Goal: Task Accomplishment & Management: Use online tool/utility

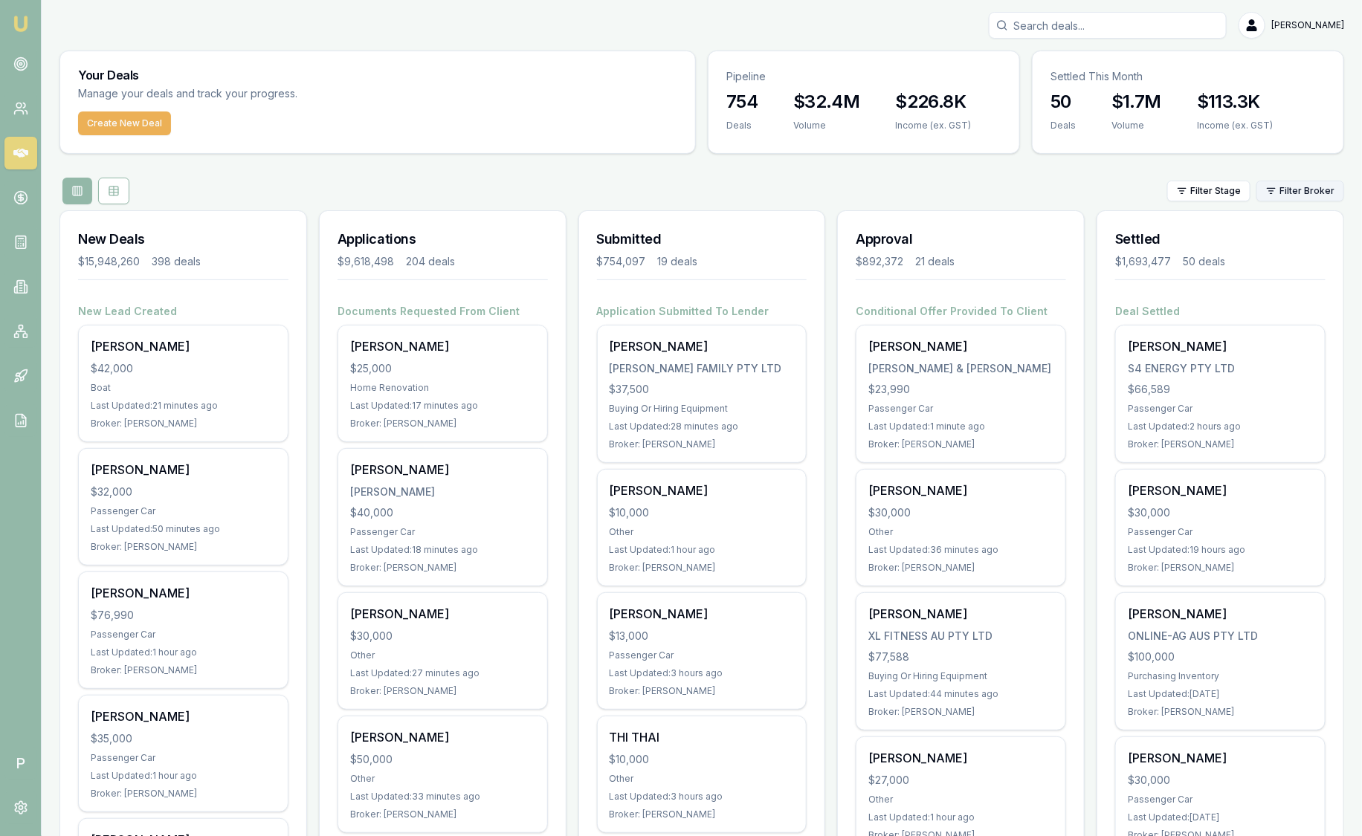
click at [1282, 195] on html "Emu Broker P [PERSON_NAME] Toggle Menu Your Deals Manage your deals and track y…" at bounding box center [681, 418] width 1362 height 836
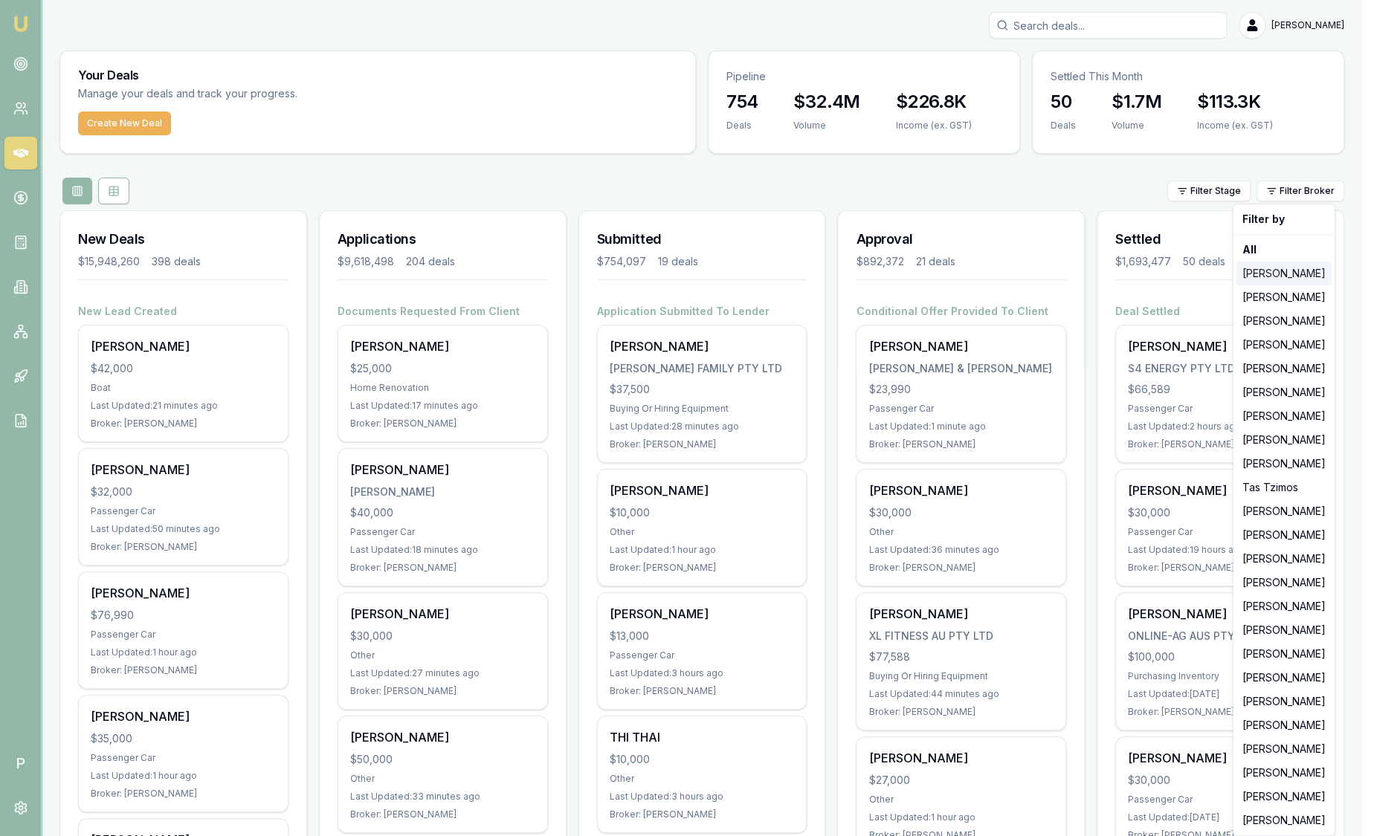
click at [1290, 277] on div "[PERSON_NAME]" at bounding box center [1283, 274] width 95 height 24
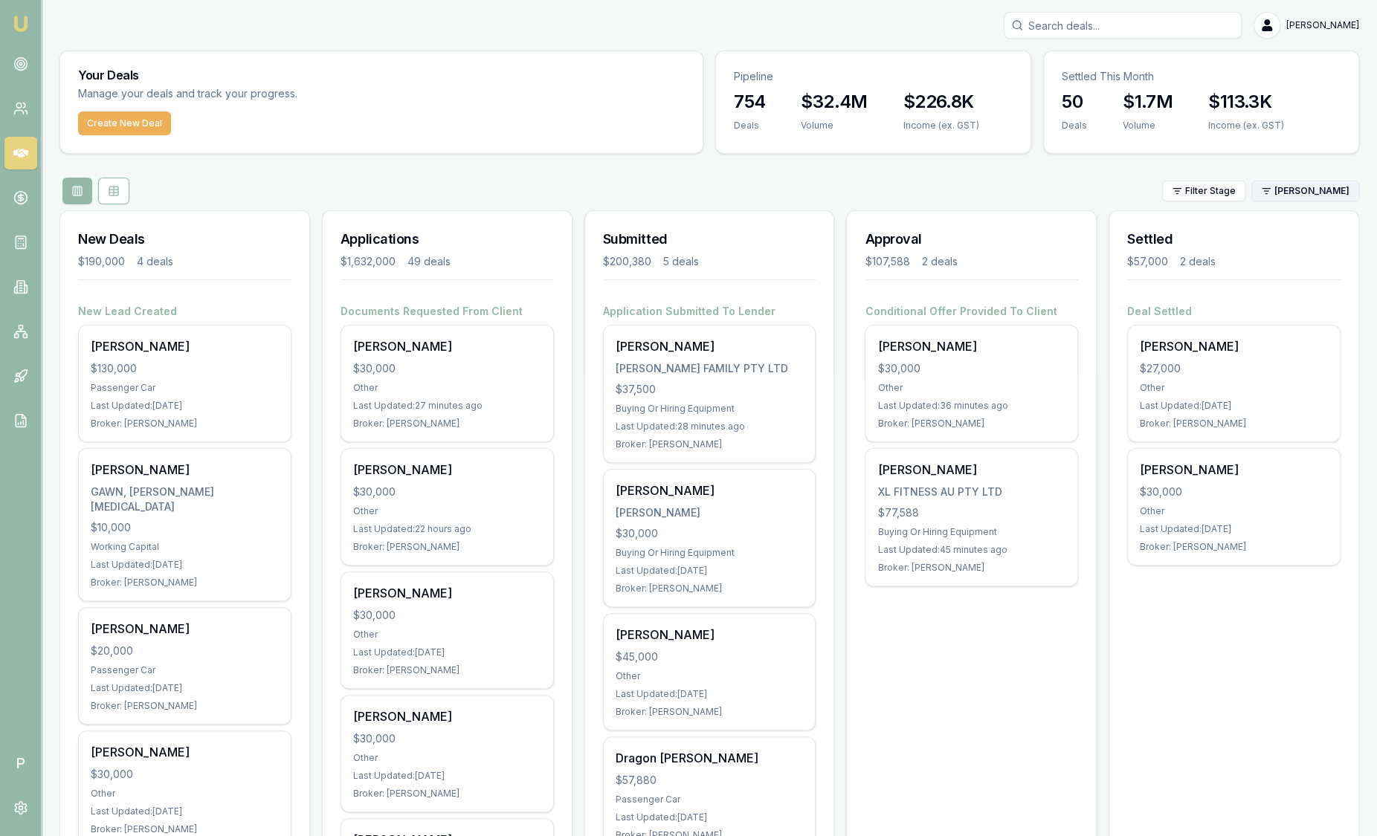
click at [1270, 194] on html "Emu Broker P [PERSON_NAME] Toggle Menu Your Deals Manage your deals and track y…" at bounding box center [688, 418] width 1377 height 836
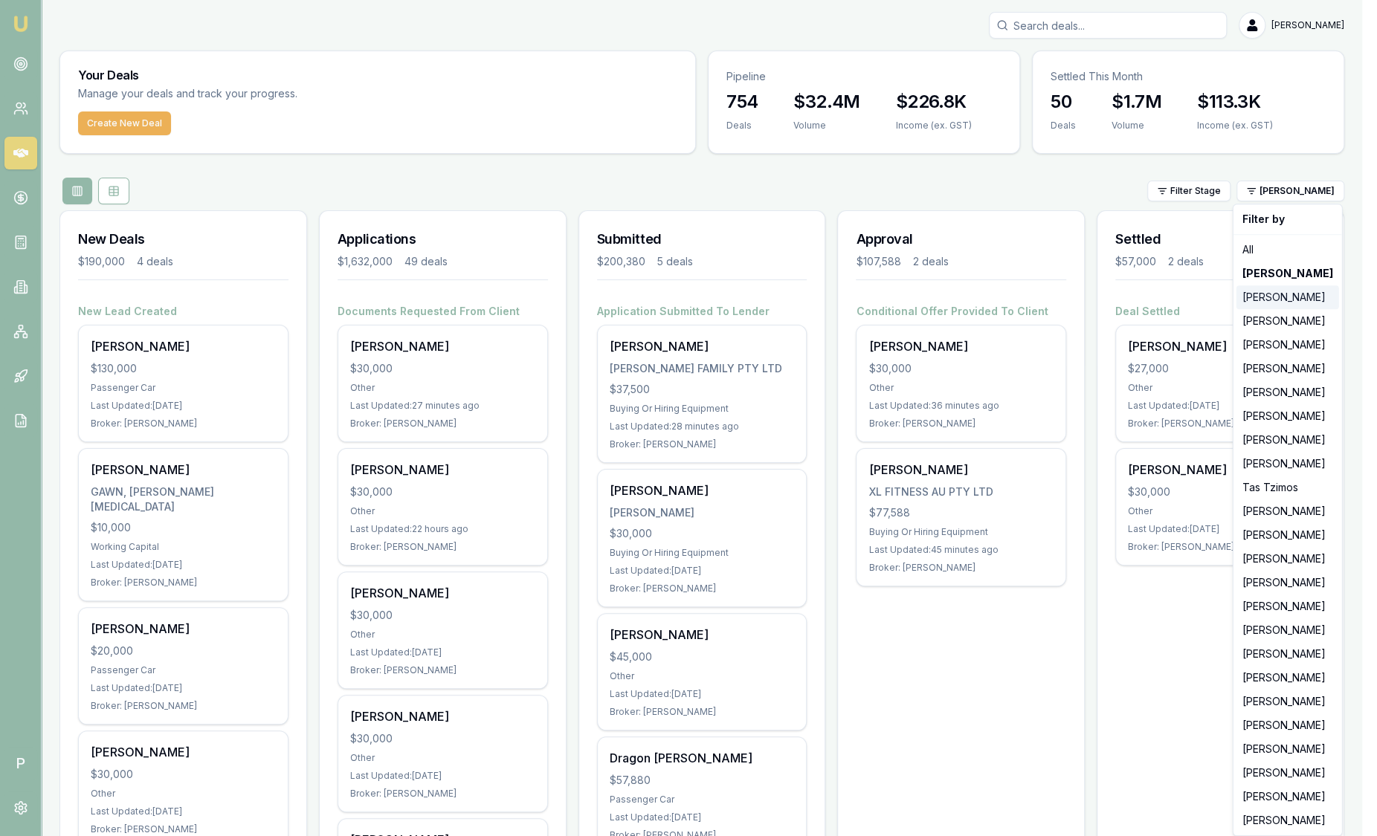
click at [1268, 305] on div "[PERSON_NAME]" at bounding box center [1287, 297] width 103 height 24
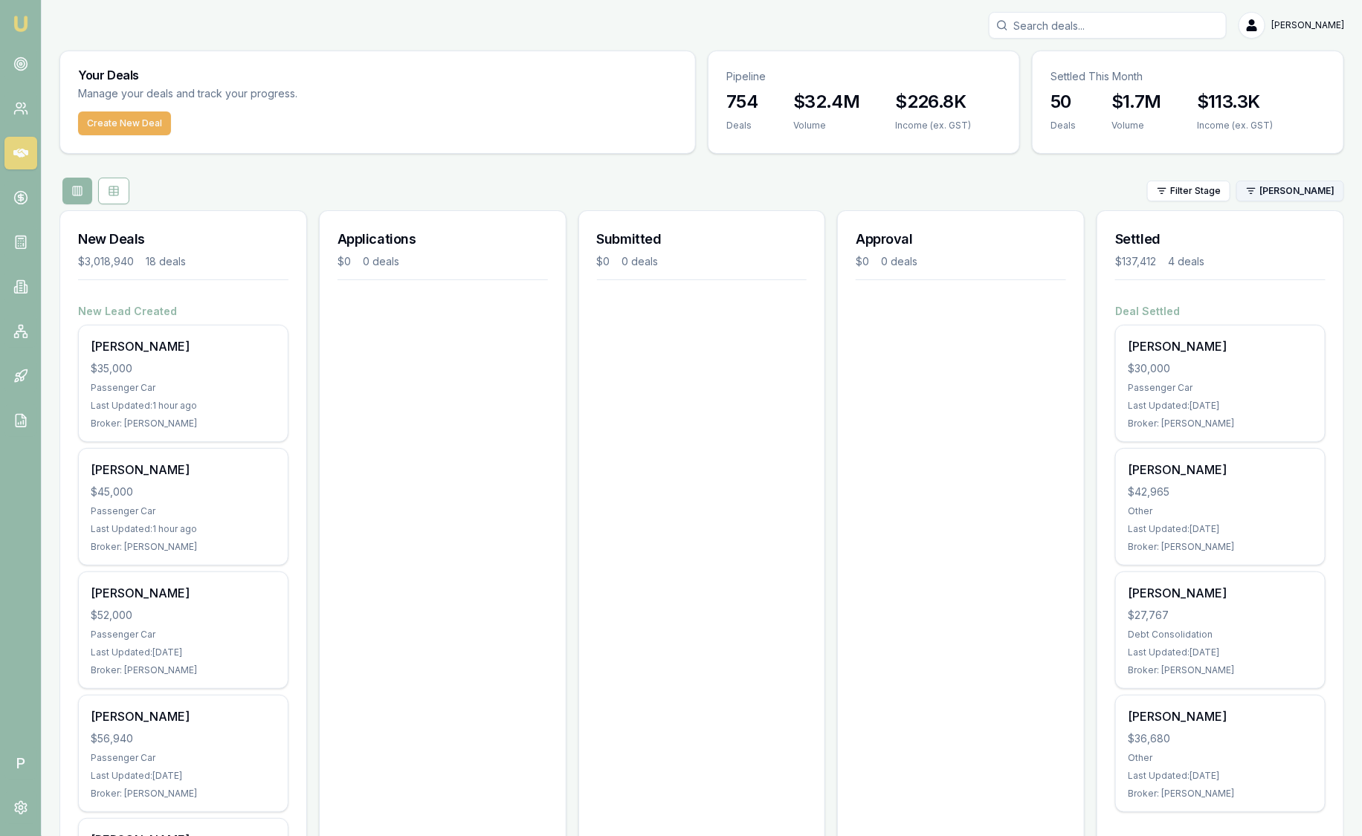
click at [1295, 197] on html "Emu Broker P [PERSON_NAME] Toggle Menu Your Deals Manage your deals and track y…" at bounding box center [681, 418] width 1362 height 836
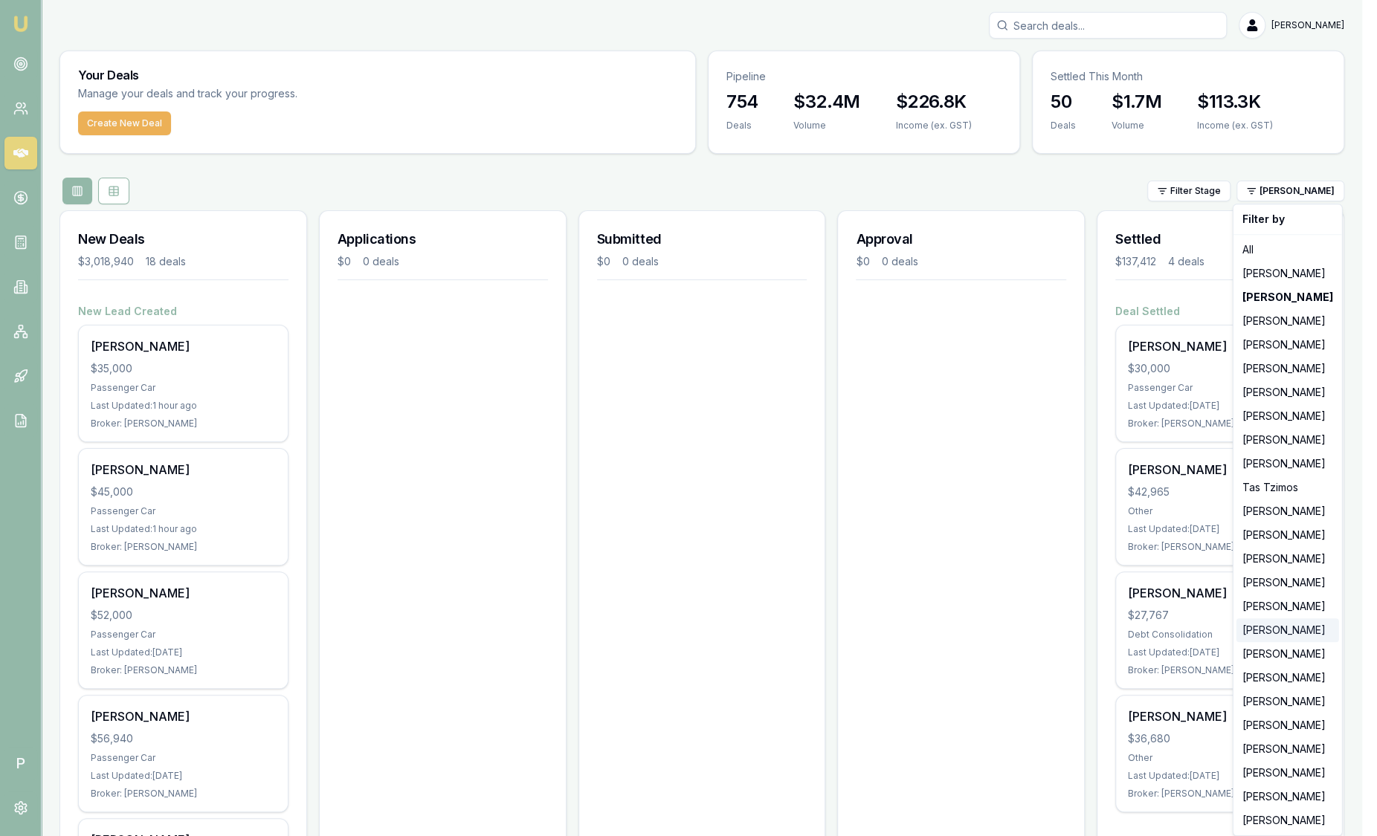
click at [1291, 632] on div "[PERSON_NAME]" at bounding box center [1287, 630] width 103 height 24
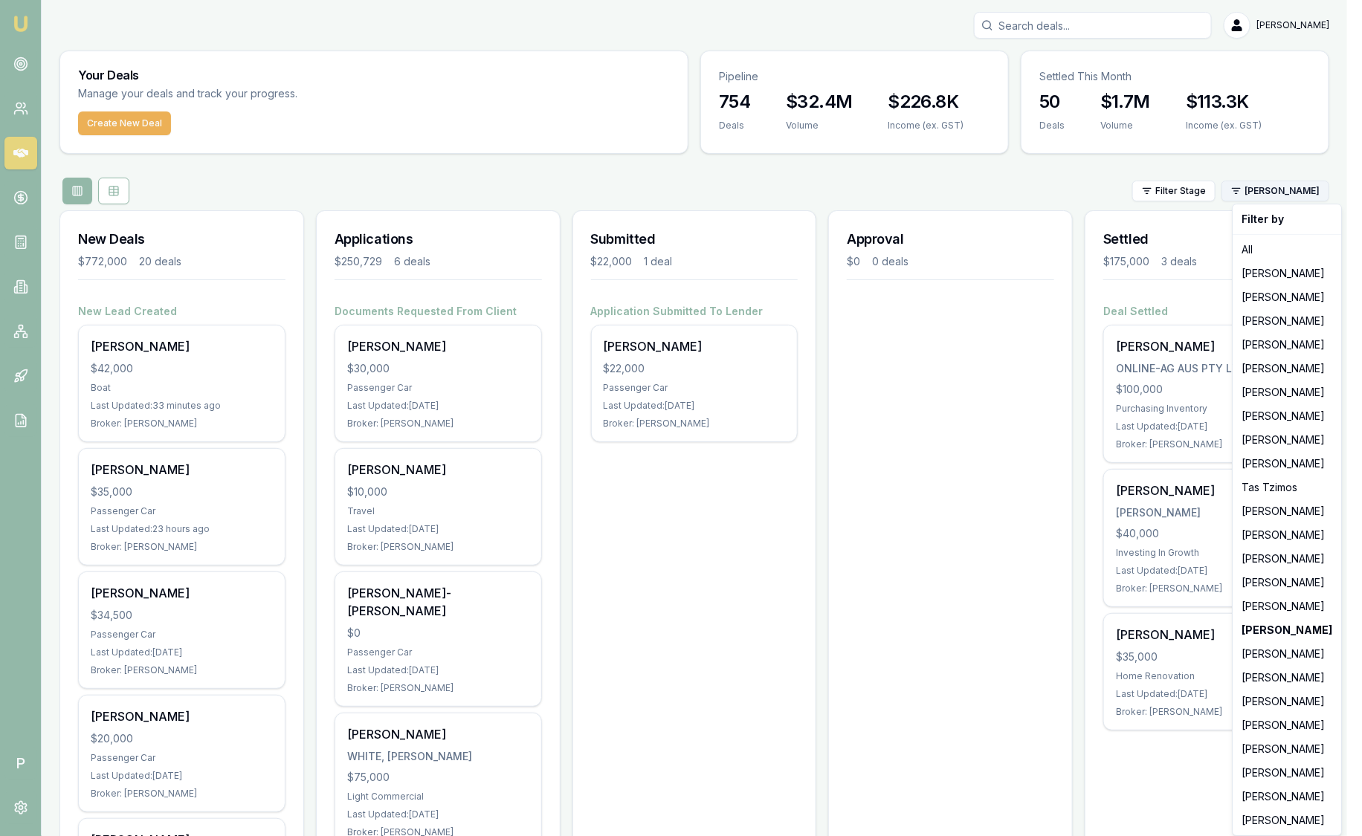
click at [1297, 180] on html "Emu Broker P [PERSON_NAME] Toggle Menu Your Deals Manage your deals and track y…" at bounding box center [681, 418] width 1362 height 836
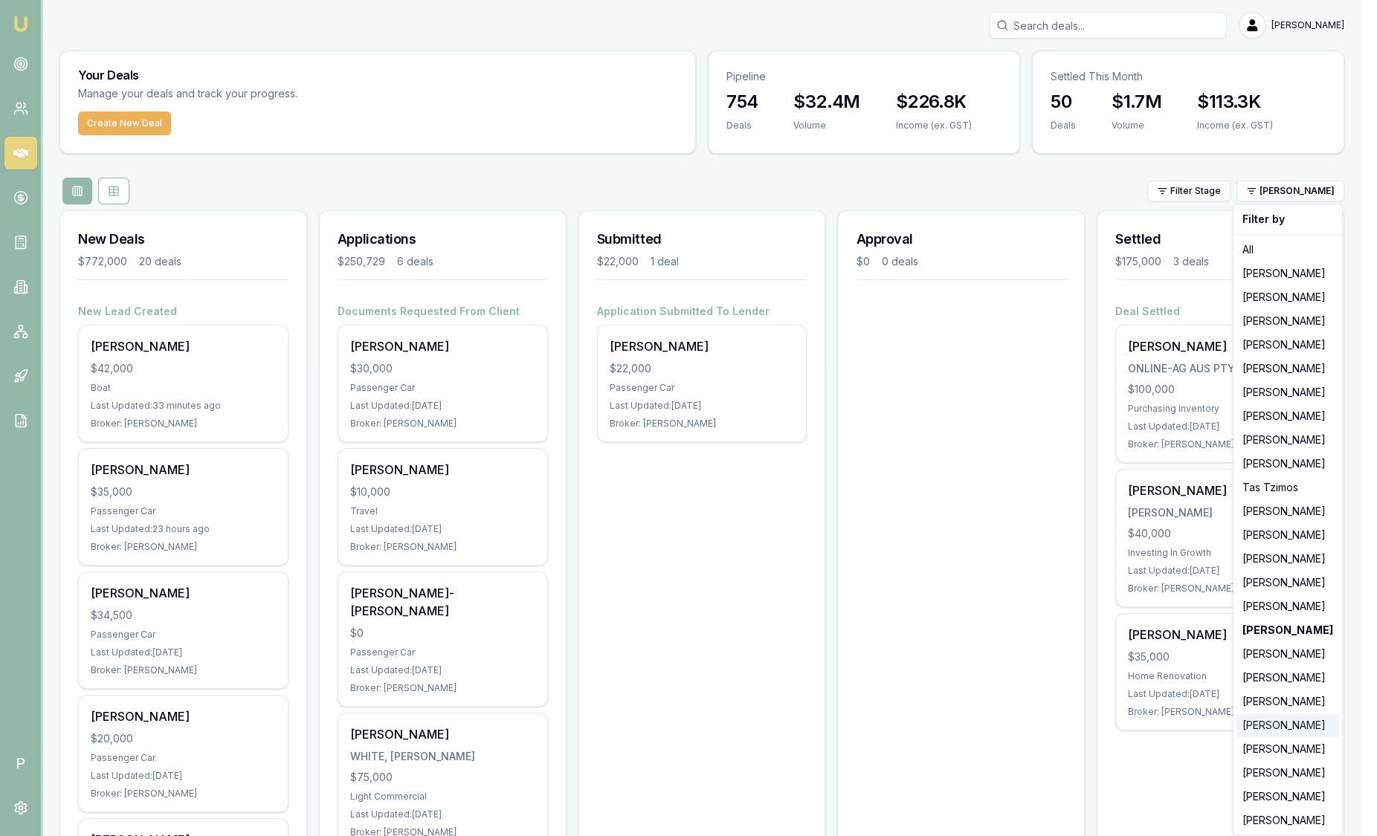
click at [1279, 734] on div "[PERSON_NAME]" at bounding box center [1287, 726] width 103 height 24
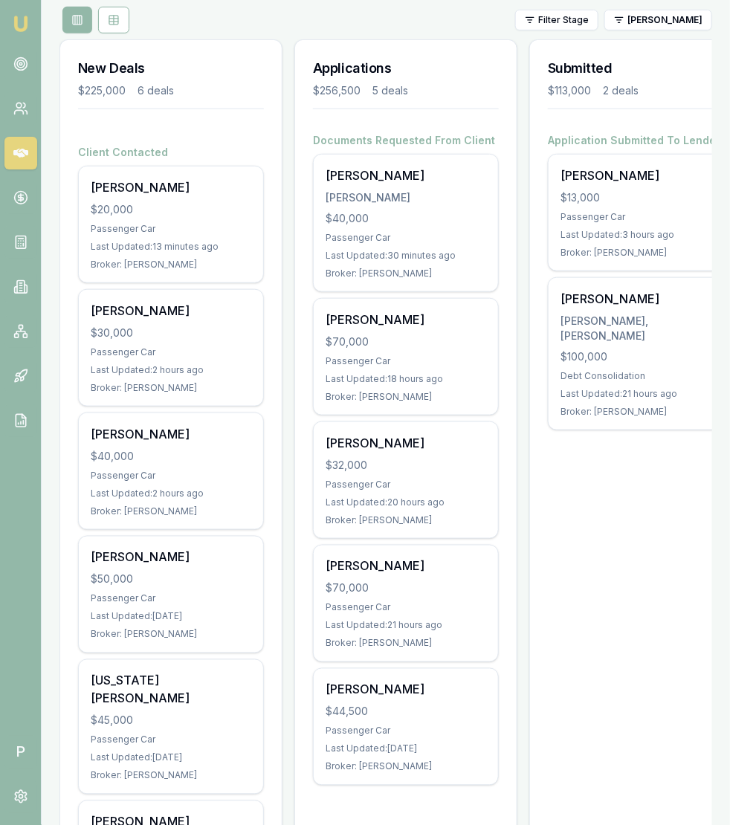
scroll to position [185, 0]
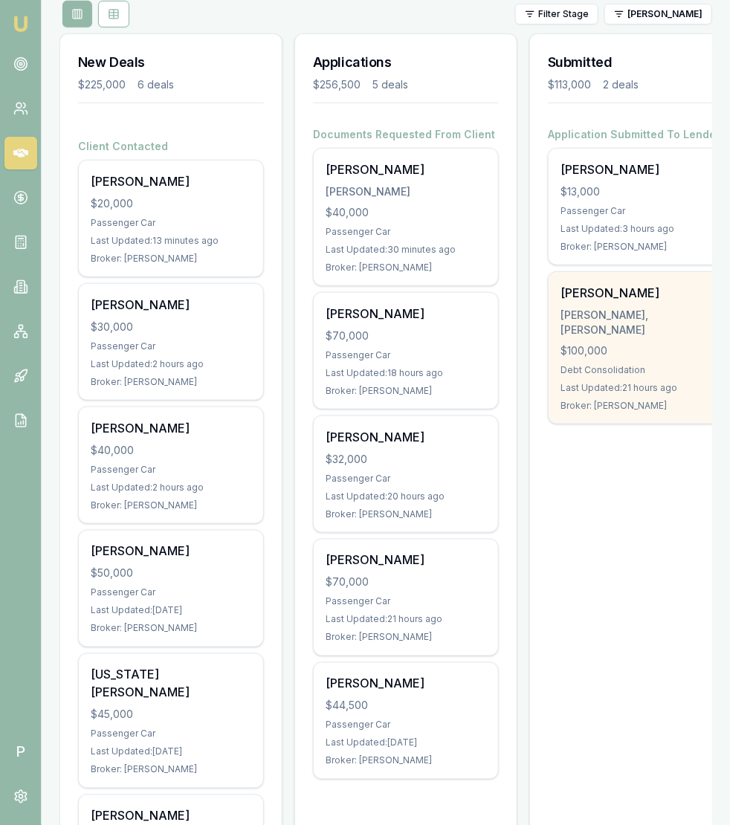
click at [628, 308] on div "[PERSON_NAME], [PERSON_NAME]" at bounding box center [641, 323] width 161 height 30
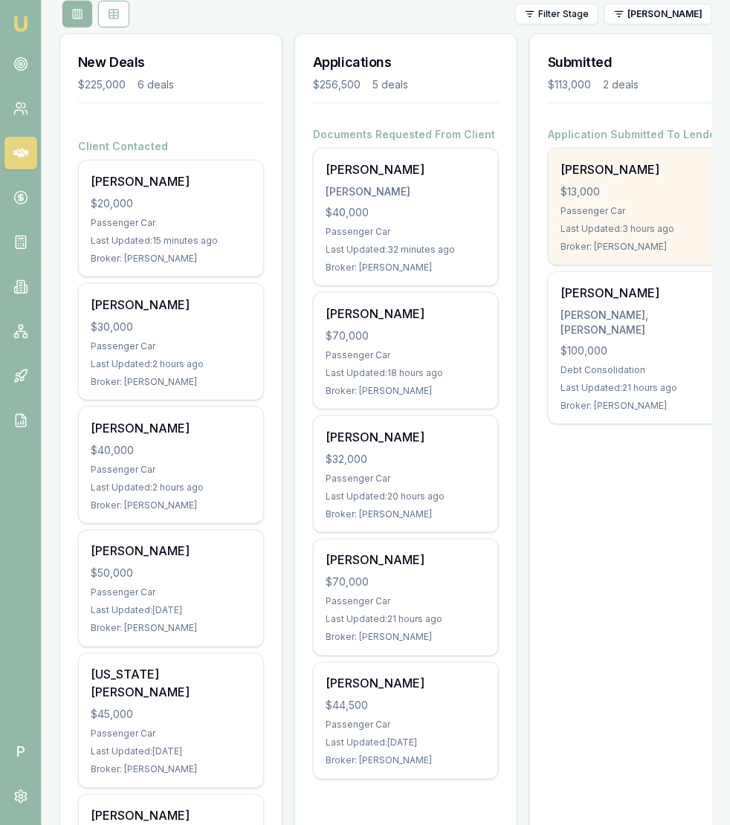
click at [599, 191] on div "$13,000" at bounding box center [641, 191] width 161 height 15
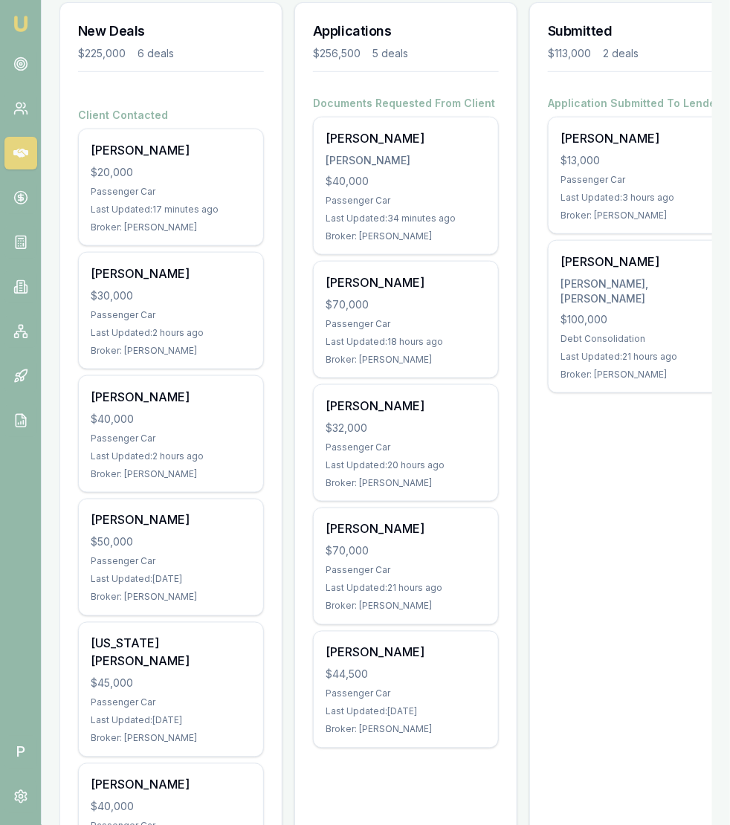
scroll to position [216, 0]
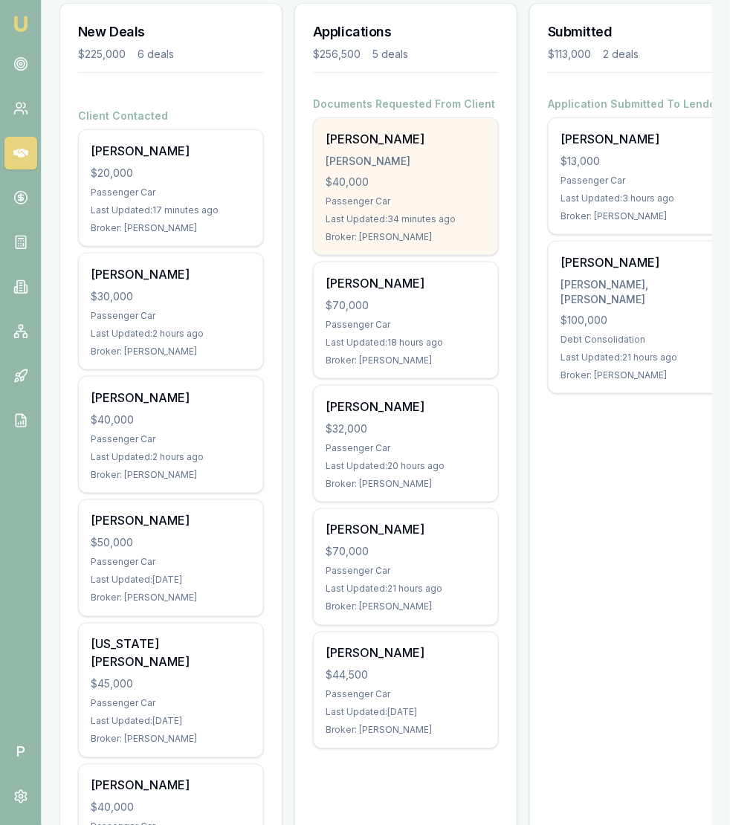
click at [432, 179] on div "$40,000" at bounding box center [406, 182] width 161 height 15
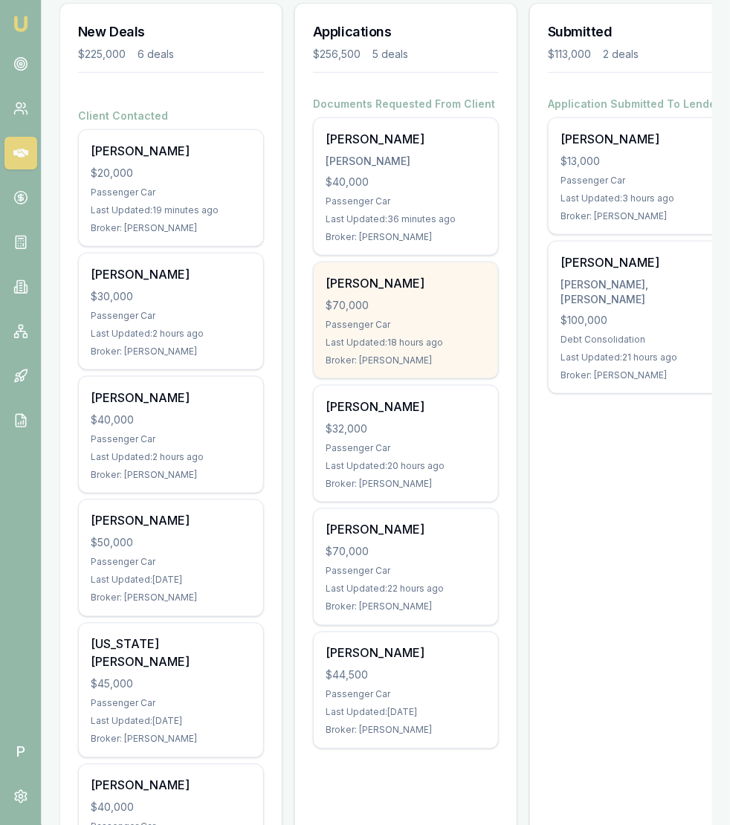
click at [416, 290] on div "[PERSON_NAME]" at bounding box center [406, 283] width 161 height 18
click at [379, 308] on div "$70,000" at bounding box center [406, 305] width 161 height 15
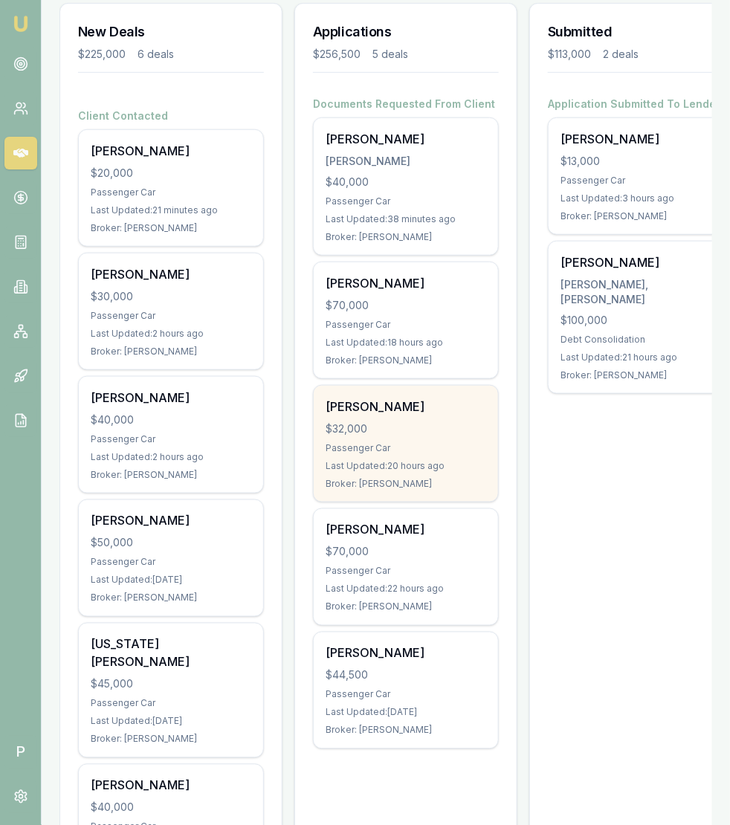
click at [419, 464] on div "Last Updated: 20 hours ago" at bounding box center [406, 466] width 161 height 12
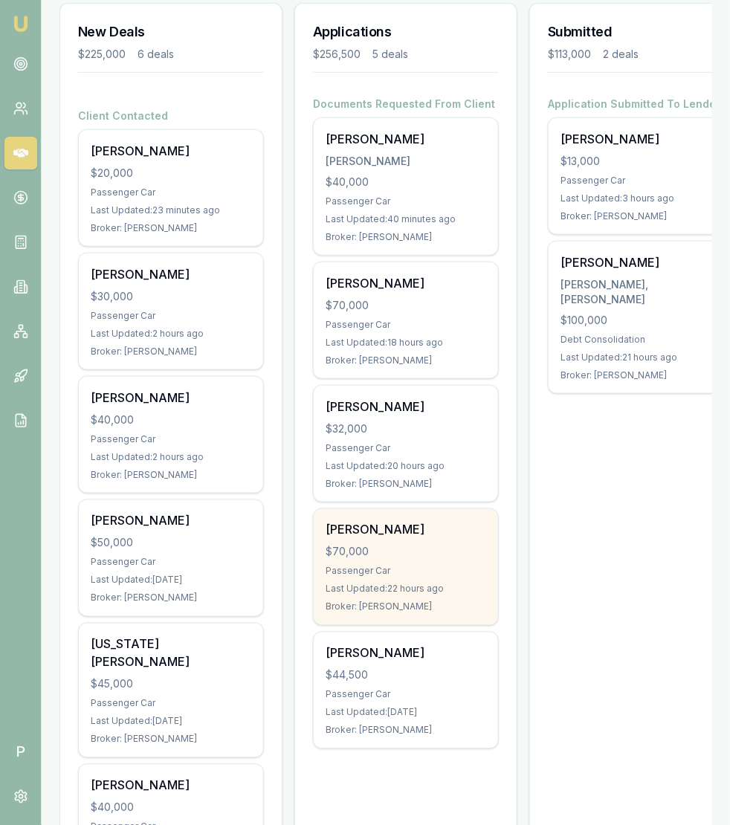
click at [450, 547] on div "$70,000" at bounding box center [406, 552] width 161 height 15
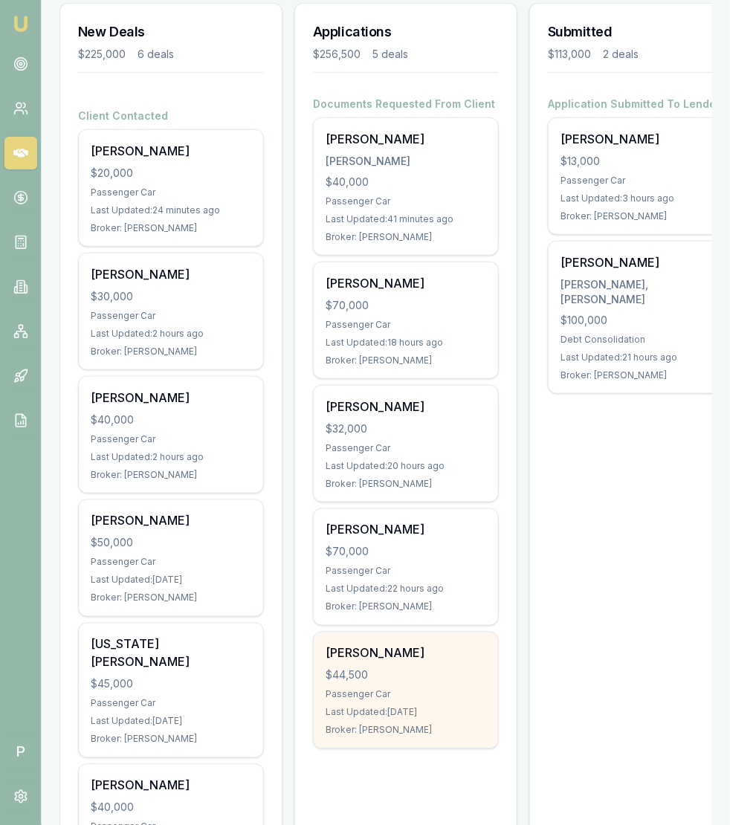
click at [425, 711] on div "Last Updated: [DATE]" at bounding box center [406, 713] width 161 height 12
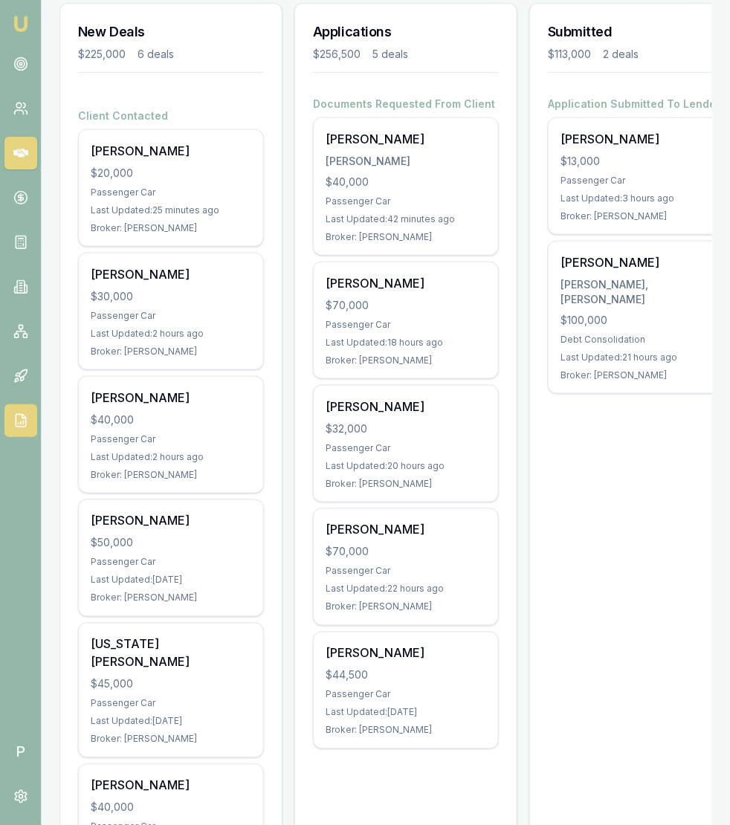
click at [31, 421] on link at bounding box center [20, 420] width 33 height 33
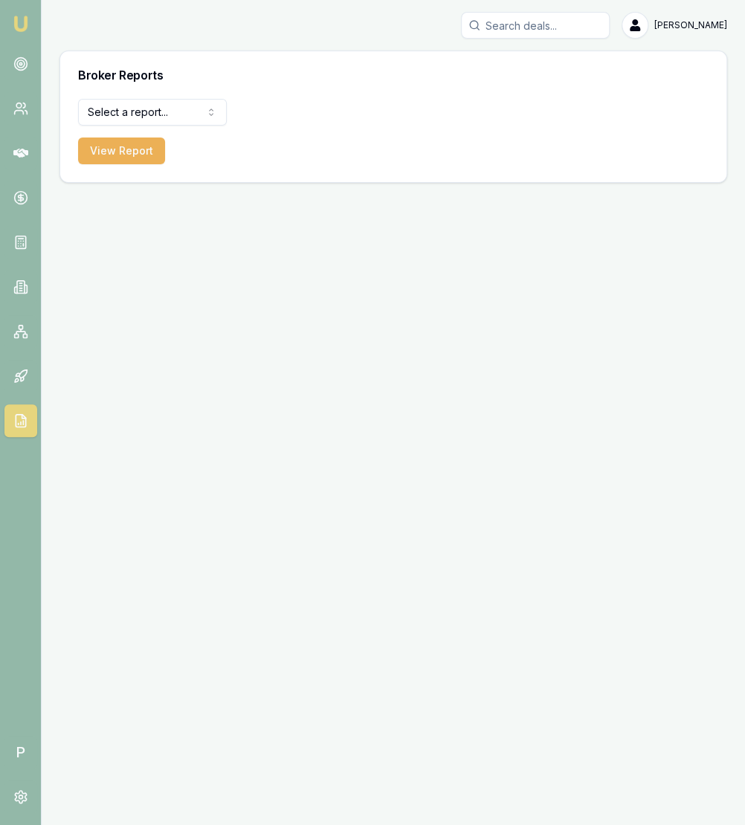
click at [161, 112] on html "Emu Broker P [PERSON_NAME] Toggle Menu Broker Reports Select a report... All De…" at bounding box center [372, 412] width 745 height 825
click at [106, 151] on button "View Report" at bounding box center [121, 151] width 87 height 27
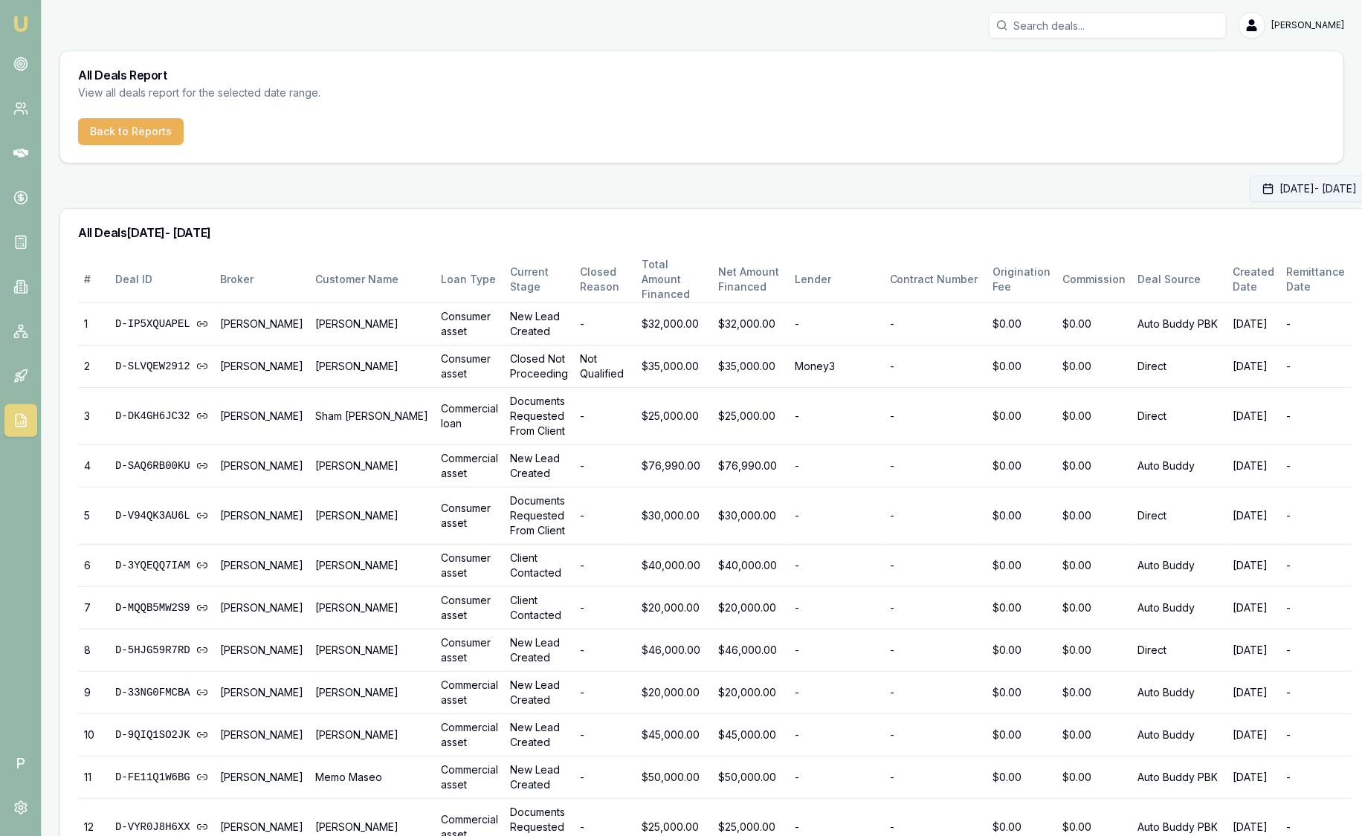
click at [1312, 190] on button "[DATE] - [DATE]" at bounding box center [1310, 188] width 120 height 27
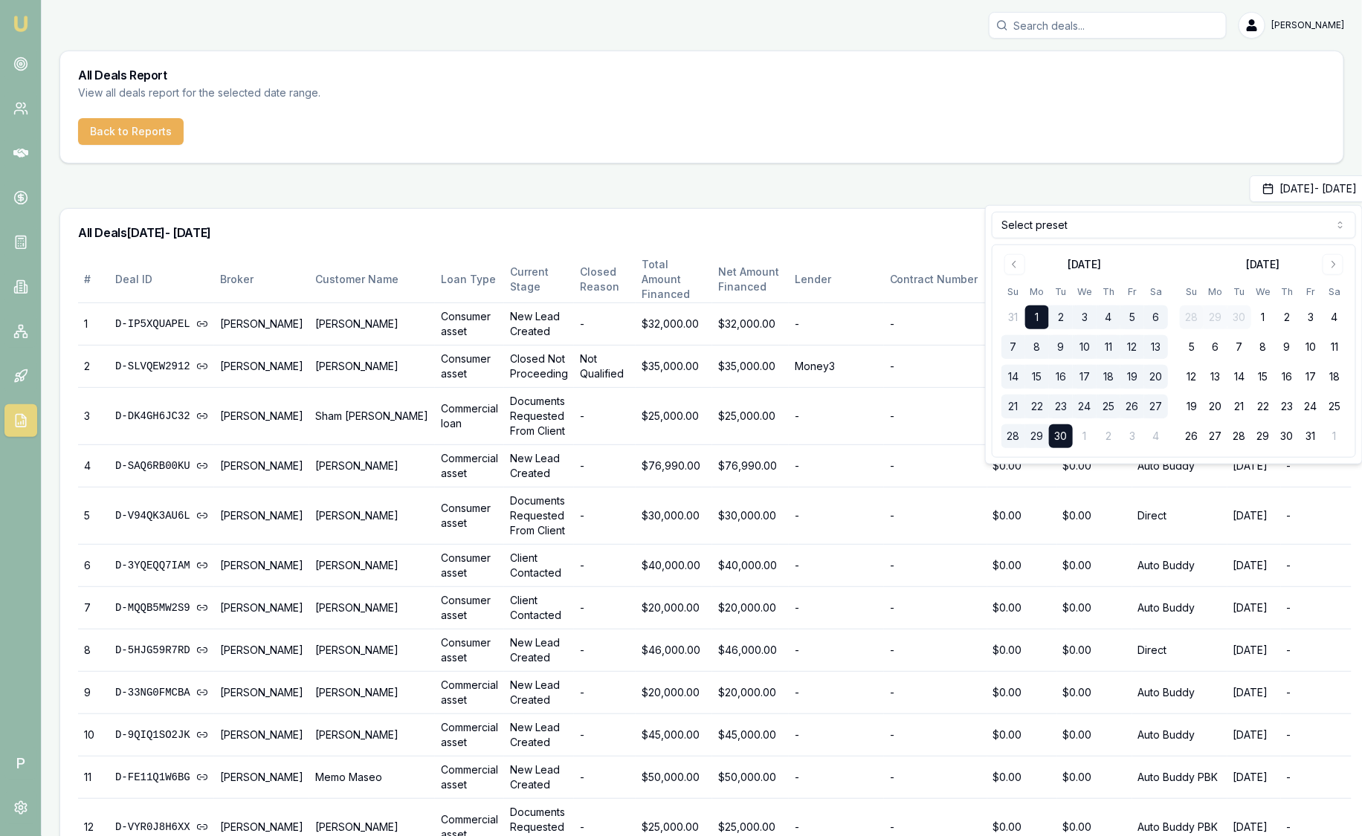
click at [1033, 405] on button "22" at bounding box center [1037, 407] width 24 height 24
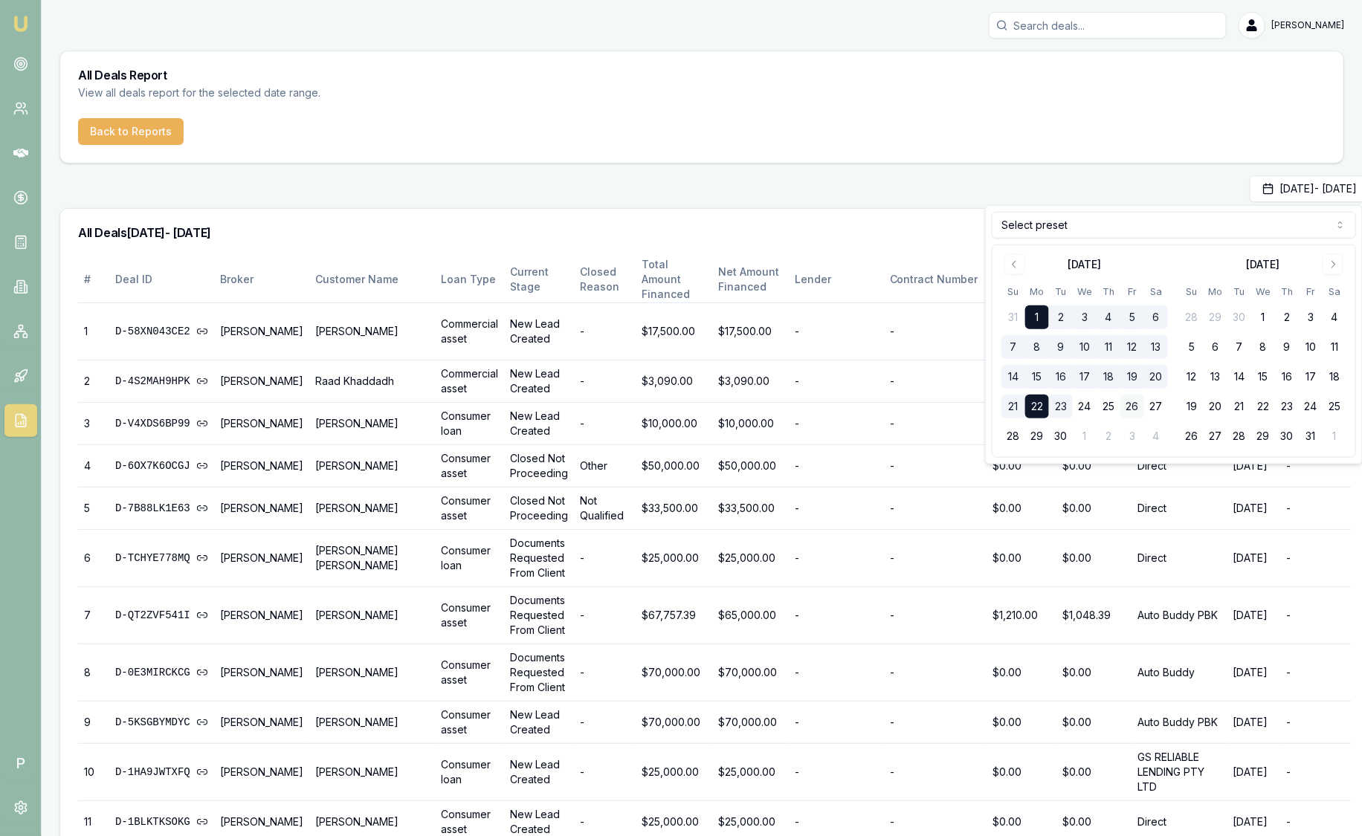
click at [1135, 410] on button "26" at bounding box center [1132, 407] width 24 height 24
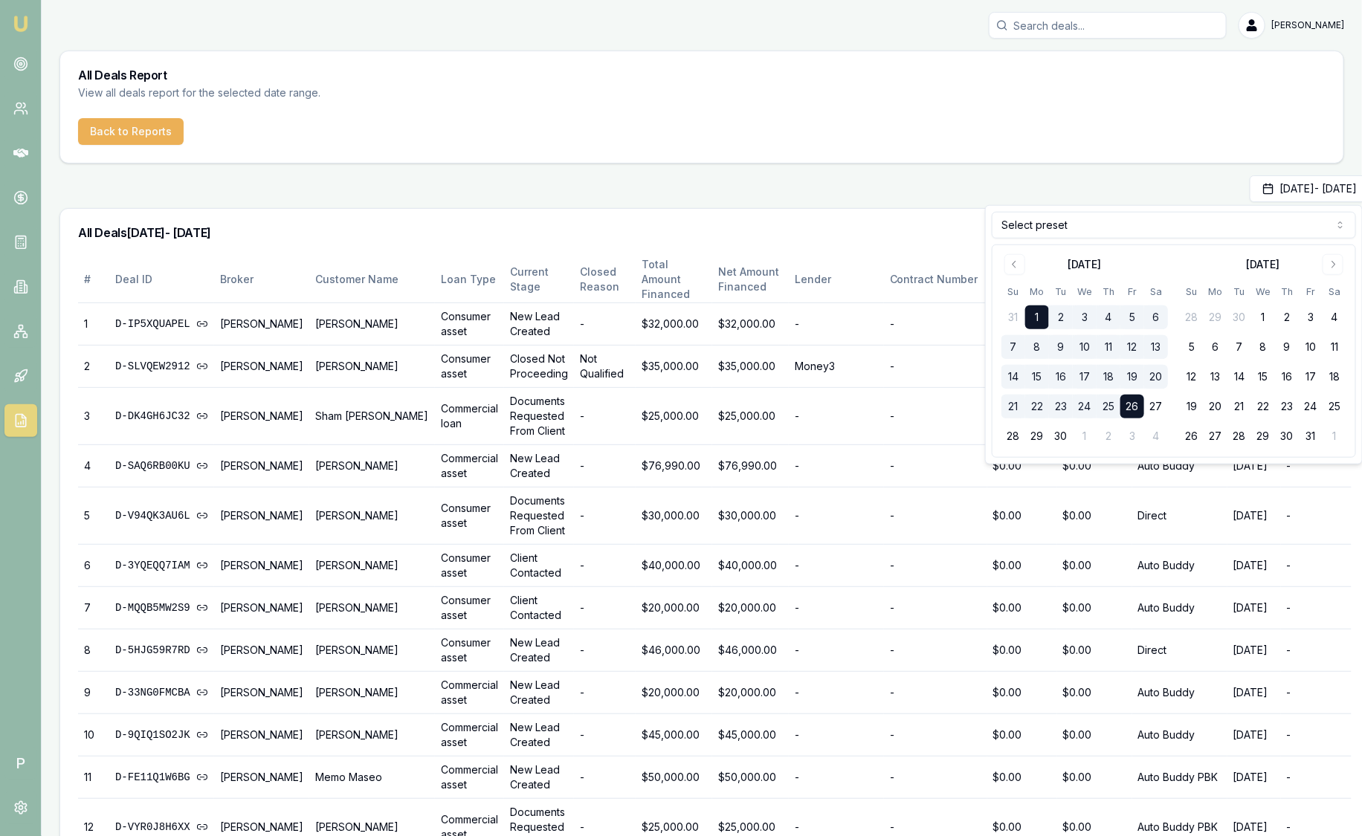
click at [649, 198] on div "[DATE] - [DATE]" at bounding box center [714, 188] width 1311 height 27
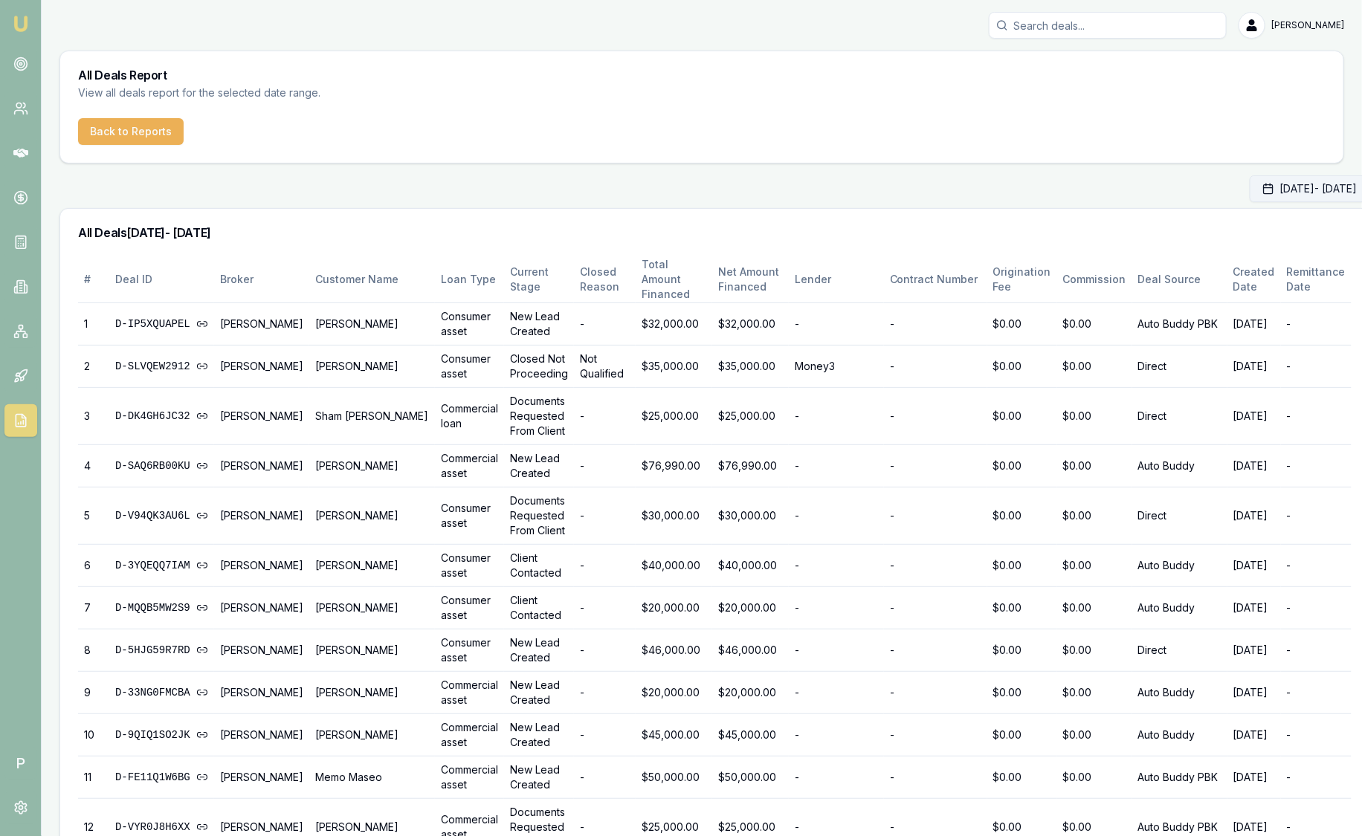
click at [1250, 189] on button "[DATE] - [DATE]" at bounding box center [1310, 188] width 120 height 27
